Goal: Find specific page/section: Find specific page/section

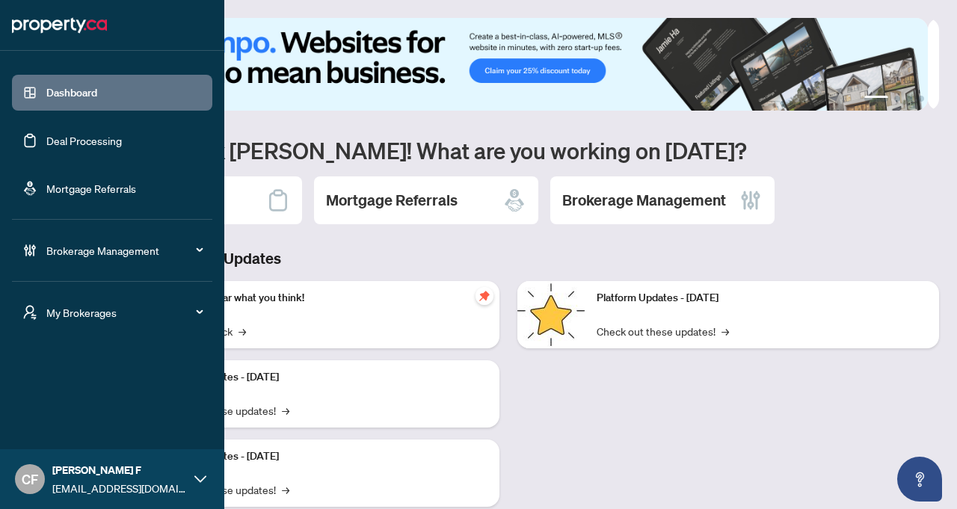
click at [25, 315] on icon "user-switch" at bounding box center [30, 313] width 13 height 14
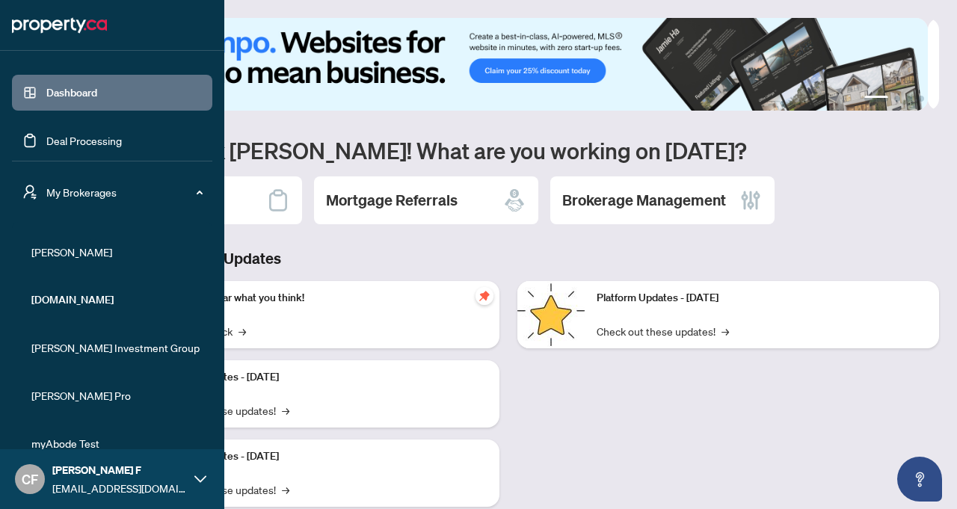
click at [49, 257] on span "RAHR" at bounding box center [116, 252] width 171 height 16
